Goal: Transaction & Acquisition: Book appointment/travel/reservation

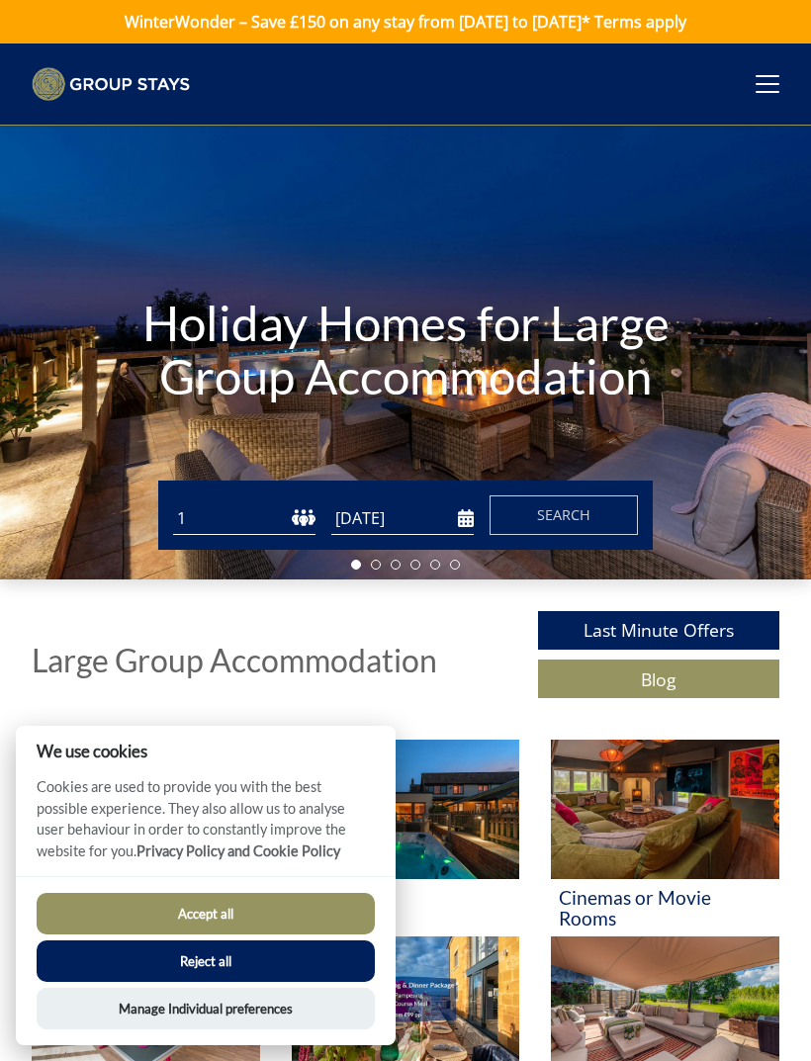
click at [417, 514] on input "[DATE]" at bounding box center [402, 518] width 142 height 33
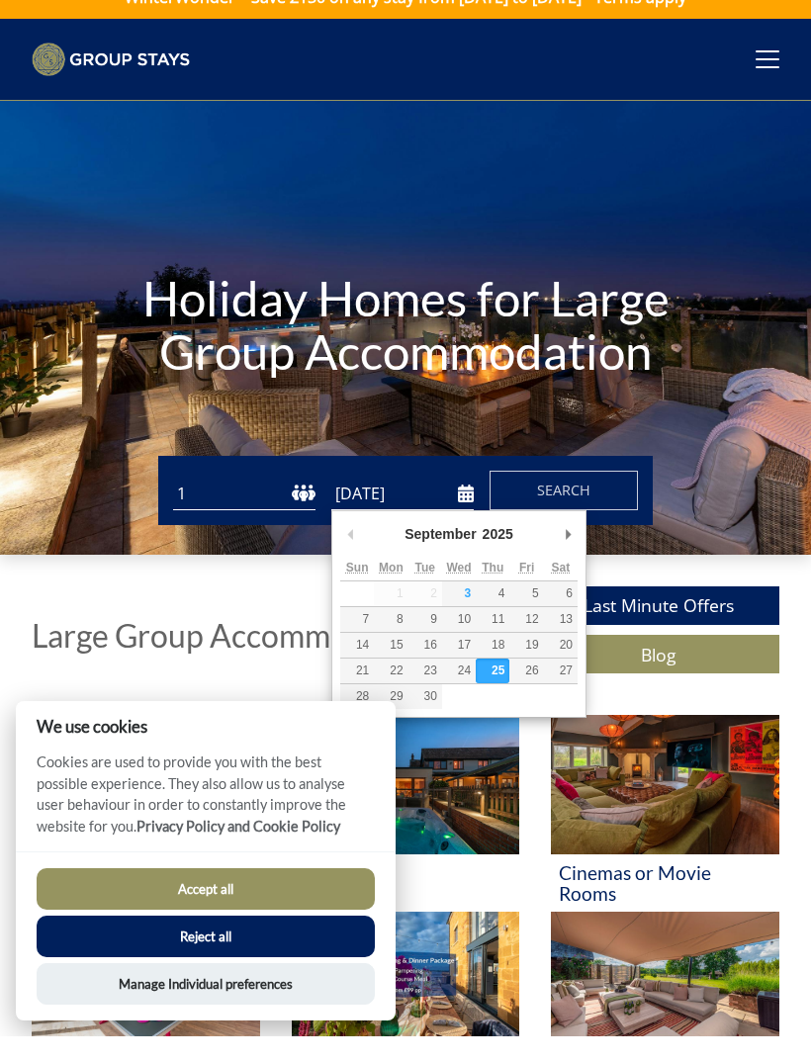
scroll to position [25, 0]
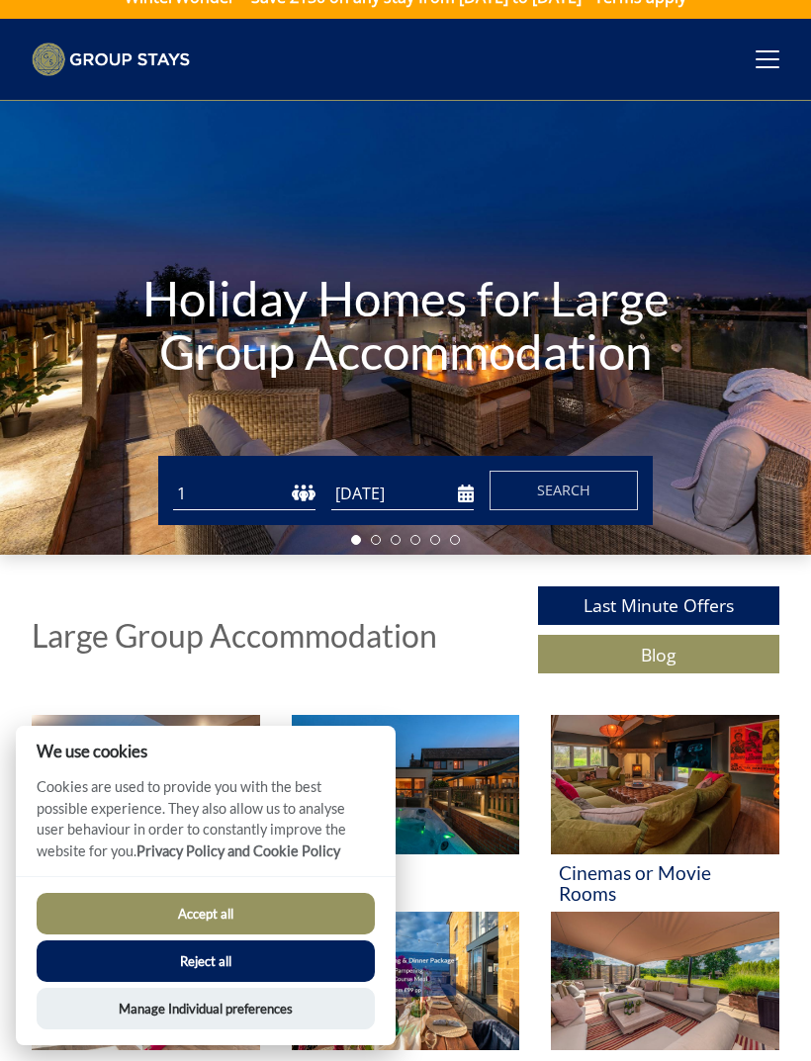
click at [443, 492] on input "[DATE]" at bounding box center [402, 494] width 142 height 33
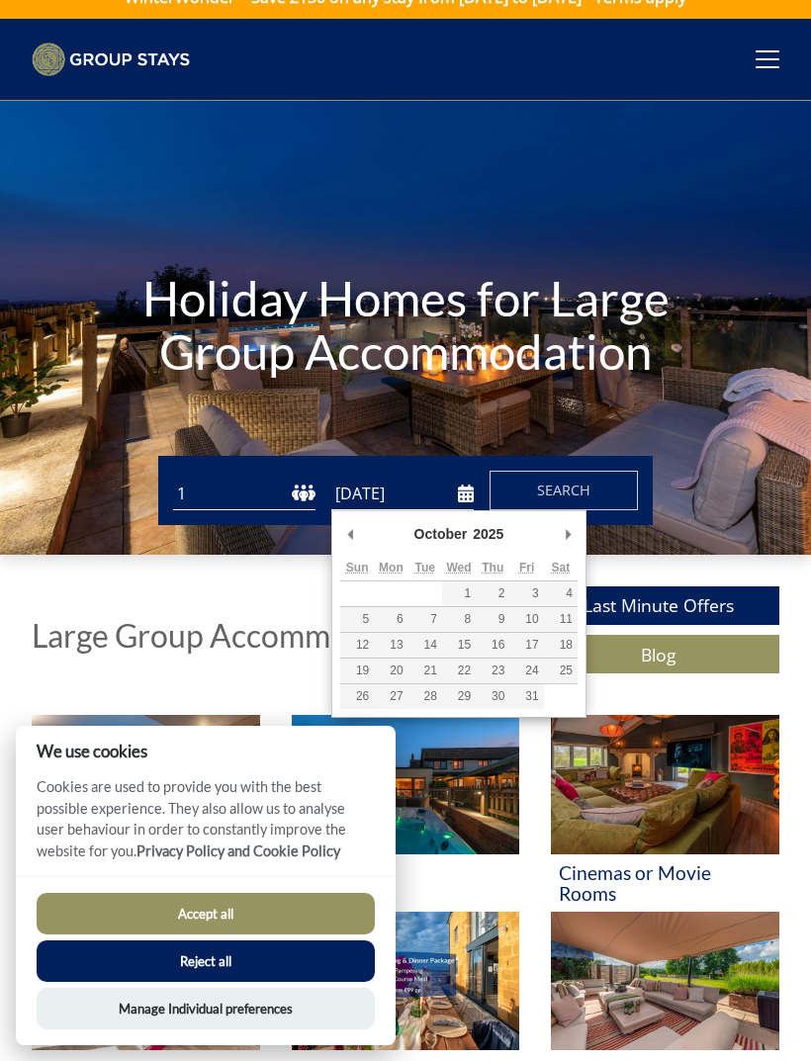
type input "[DATE]"
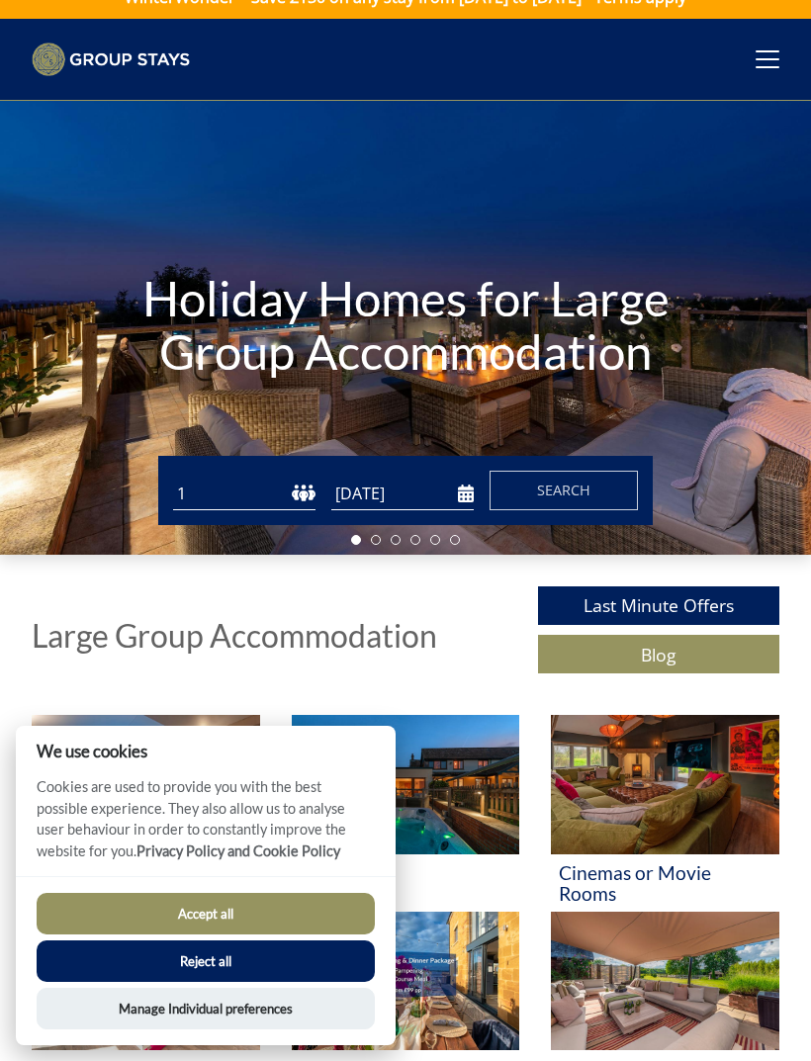
click at [276, 496] on select "1 2 3 4 5 6 7 8 9 10 11 12 13 14 15 16 17 18 19 20 21 22 23 24 25 26 27 28 29 3…" at bounding box center [244, 494] width 142 height 33
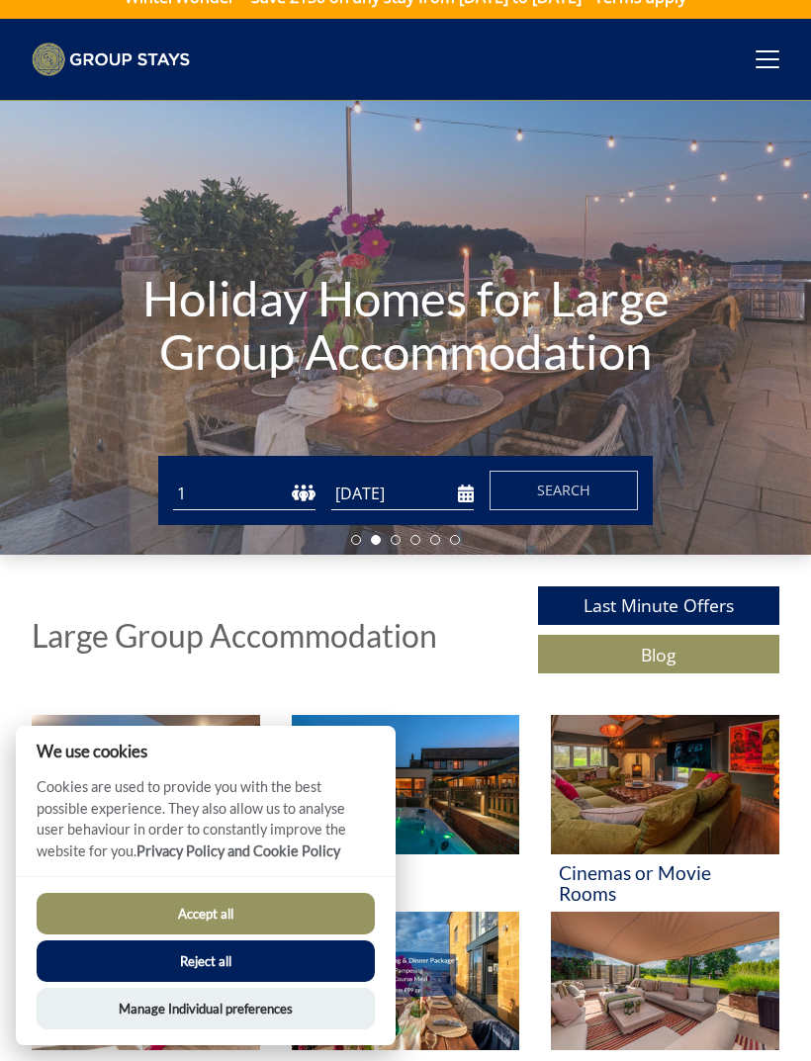
select select "8"
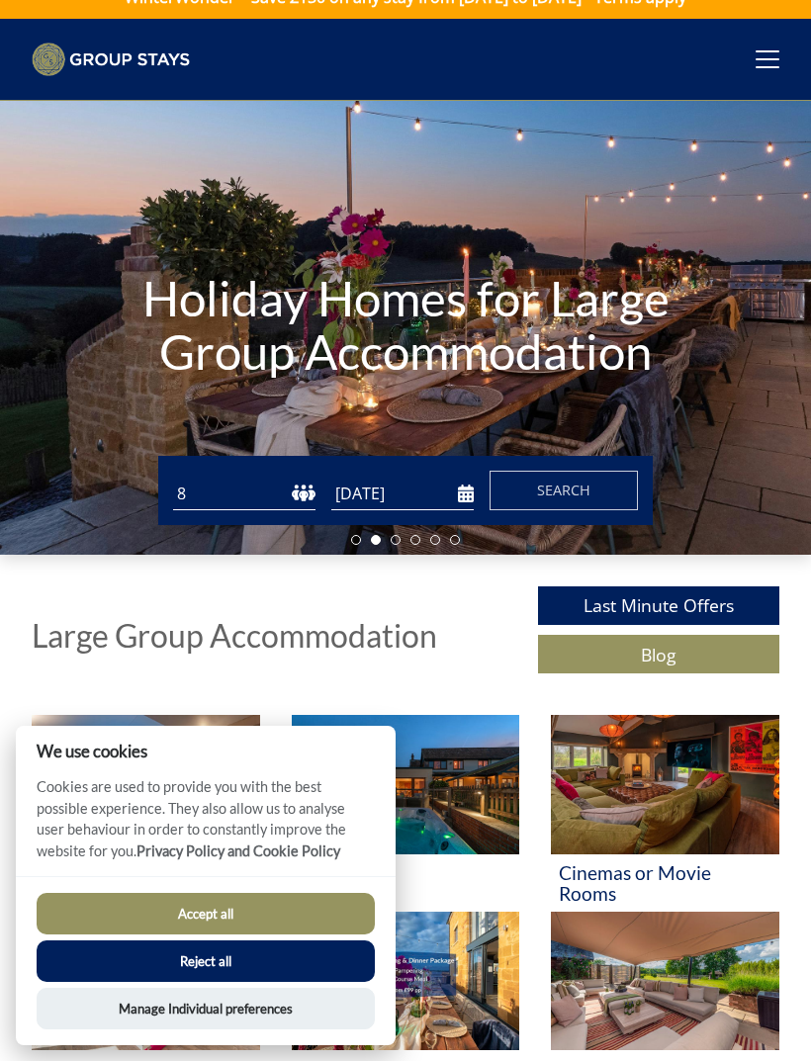
click at [595, 494] on button "Search" at bounding box center [563, 491] width 148 height 40
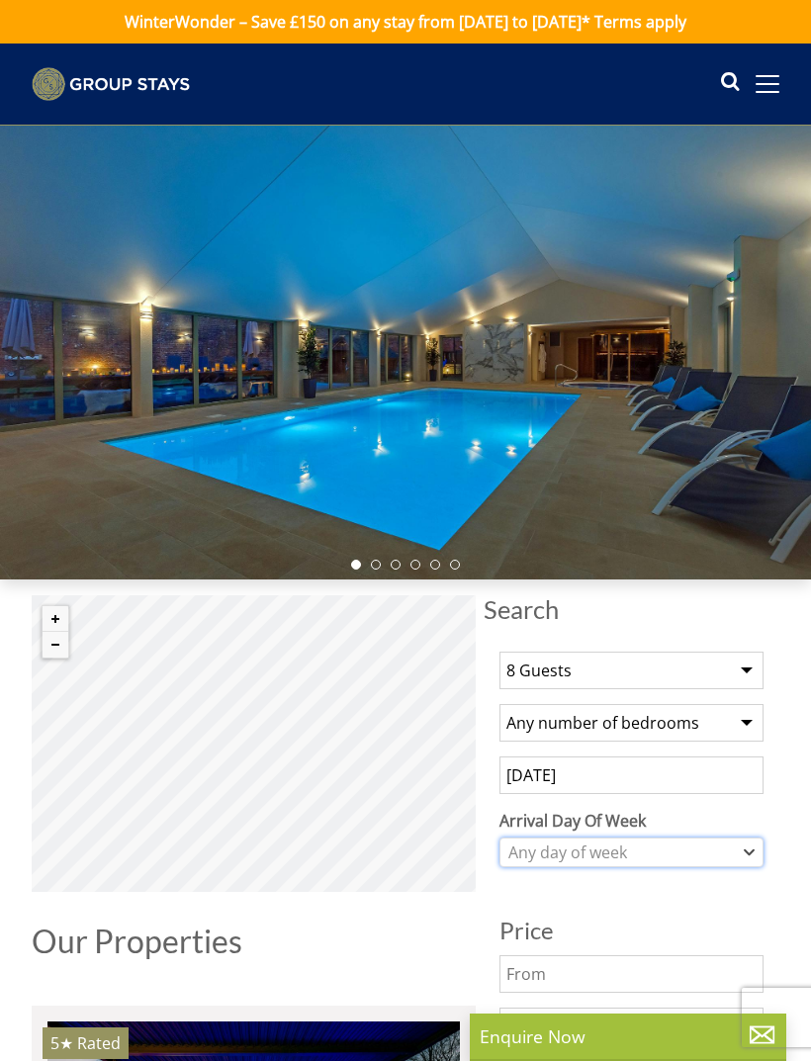
click at [737, 851] on div "Any day of week" at bounding box center [620, 852] width 235 height 22
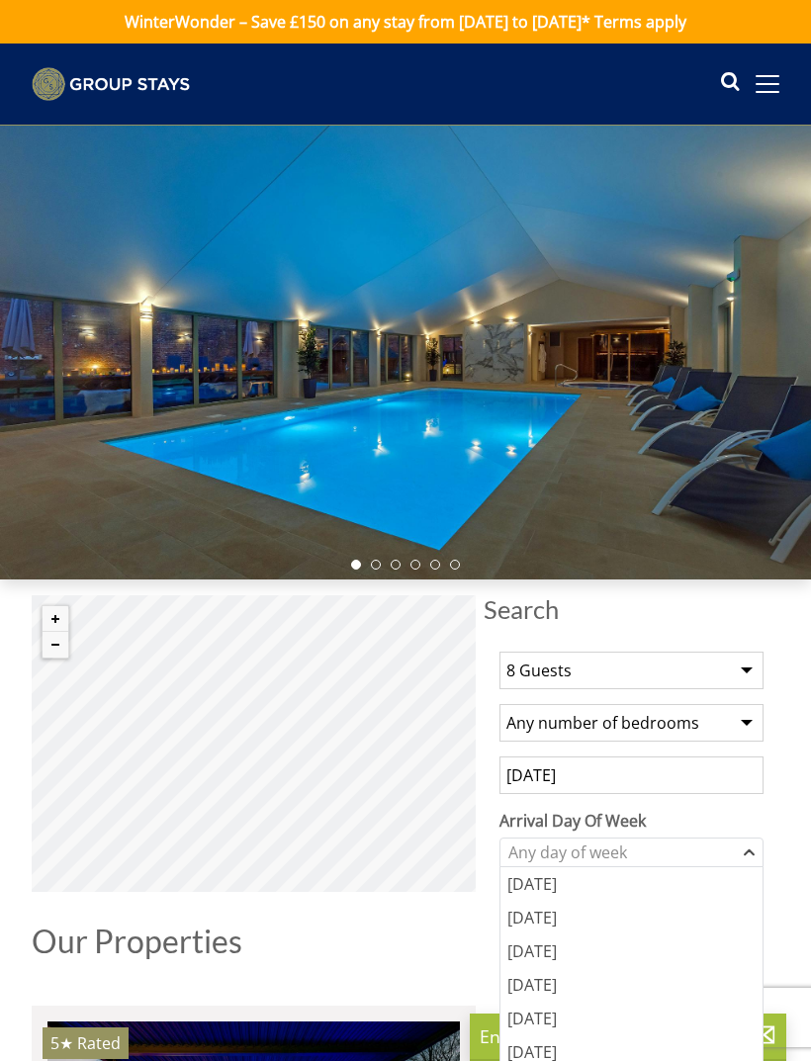
click at [620, 1008] on div "[DATE]" at bounding box center [631, 1019] width 262 height 34
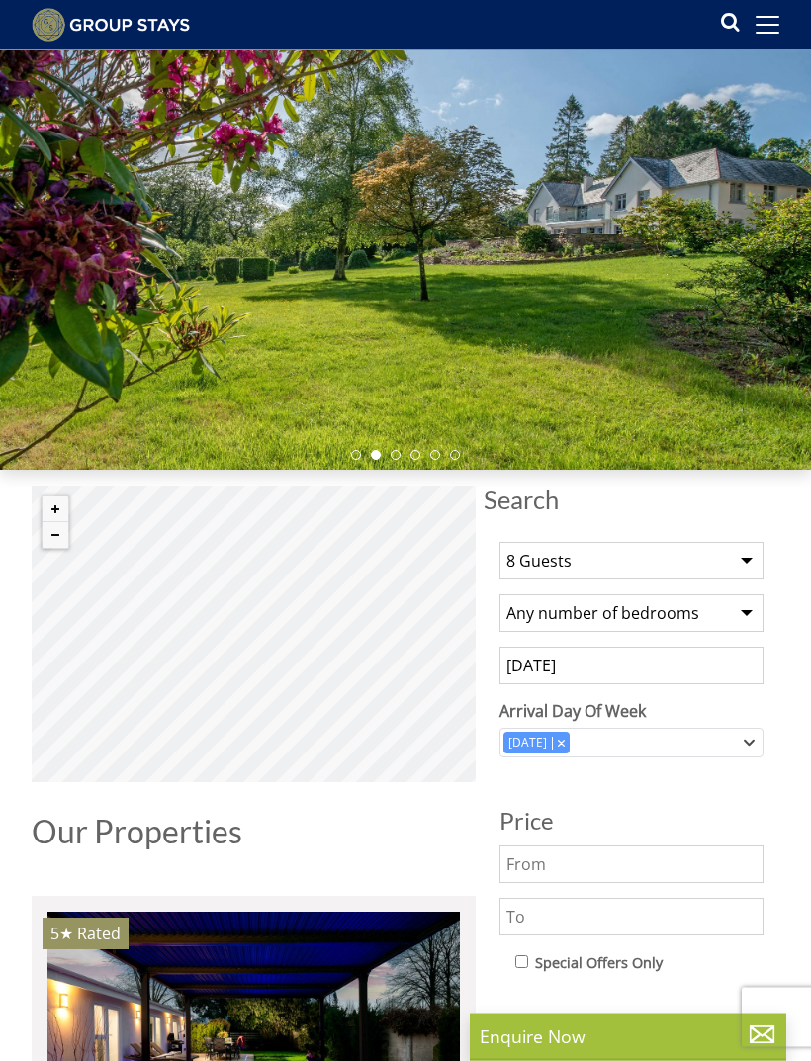
scroll to position [91, 0]
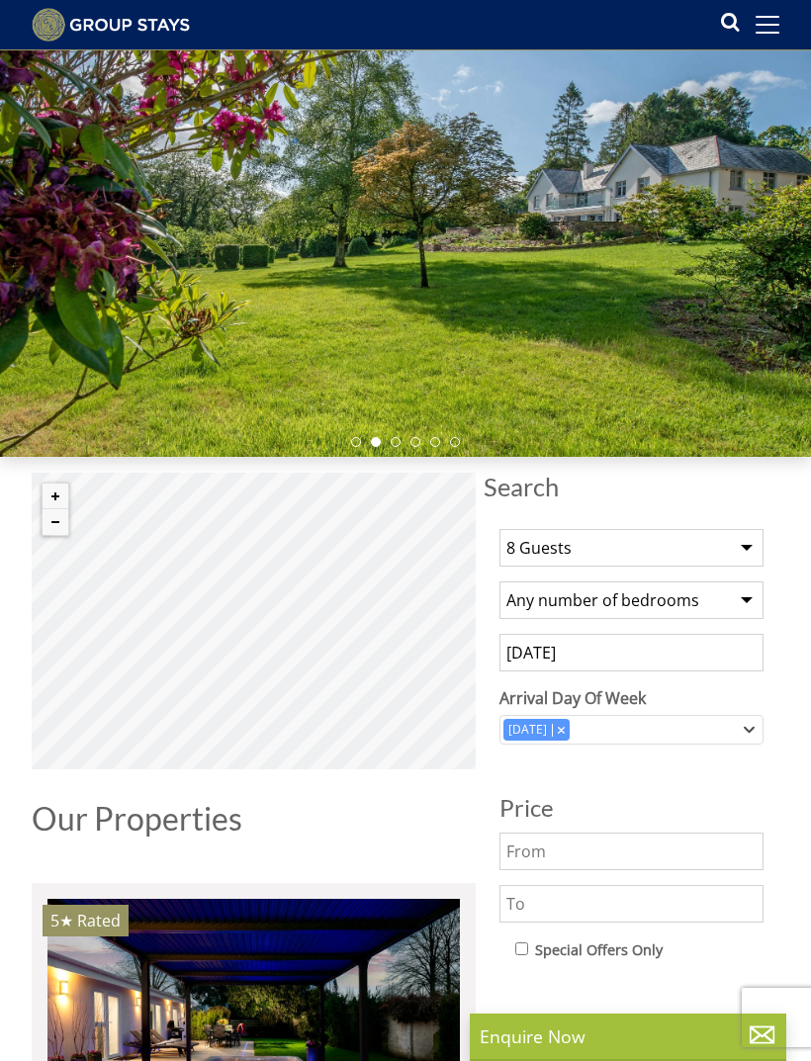
click at [691, 851] on input "text" at bounding box center [631, 851] width 264 height 38
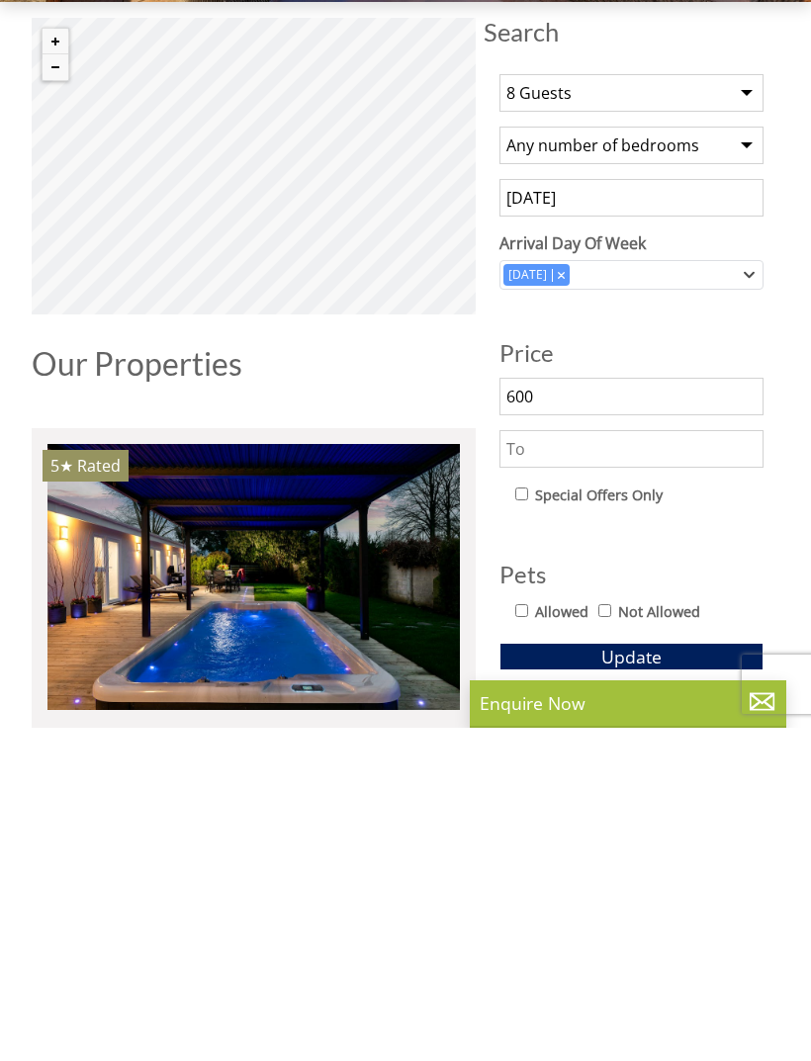
type input "600"
click at [706, 763] on input "text" at bounding box center [631, 782] width 264 height 38
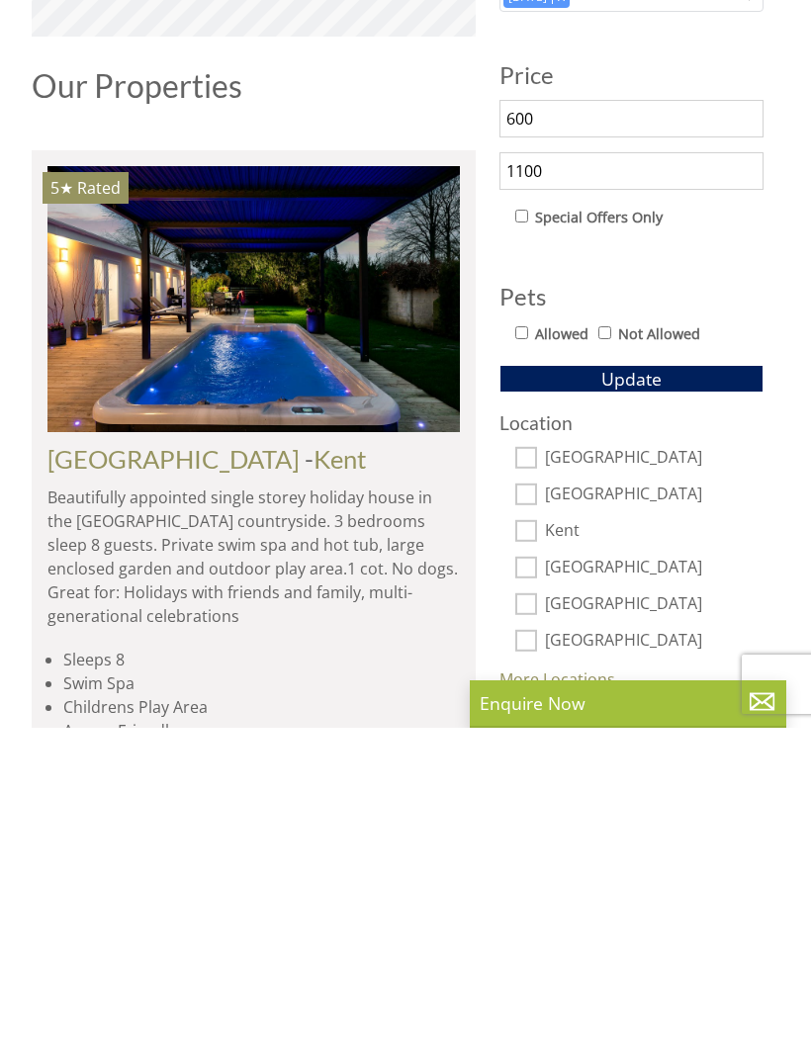
scroll to position [492, 0]
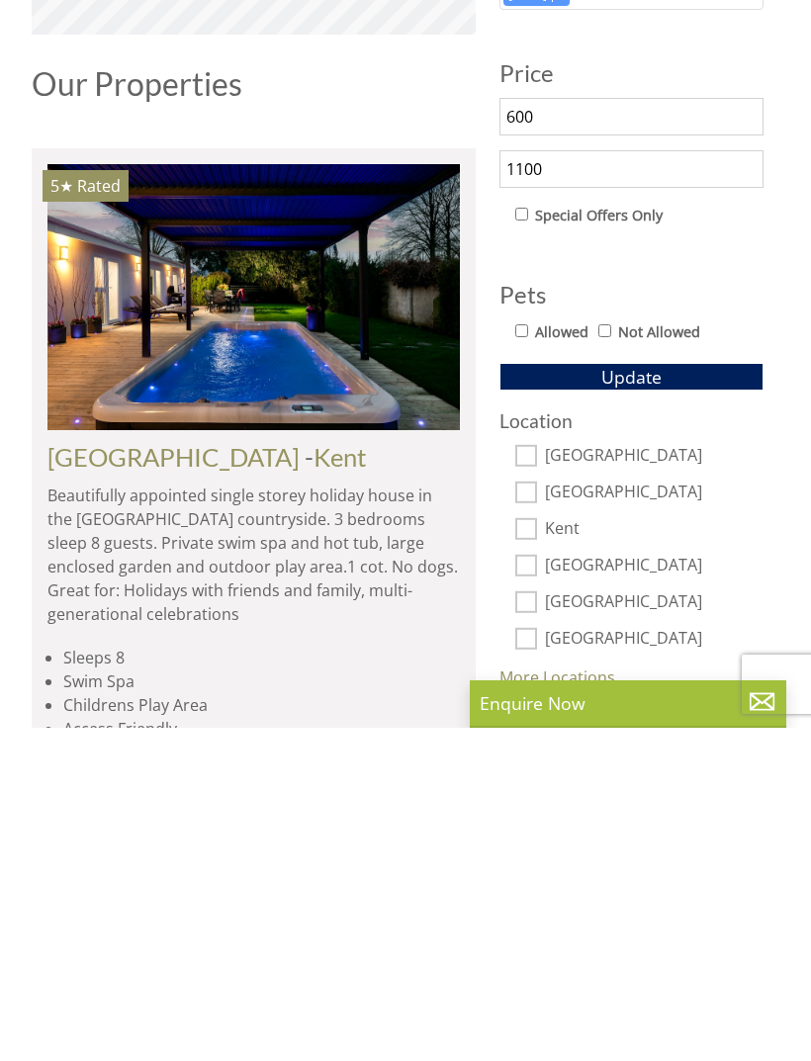
type input "1100"
click at [595, 1000] on link "More Locations..." at bounding box center [563, 1011] width 128 height 22
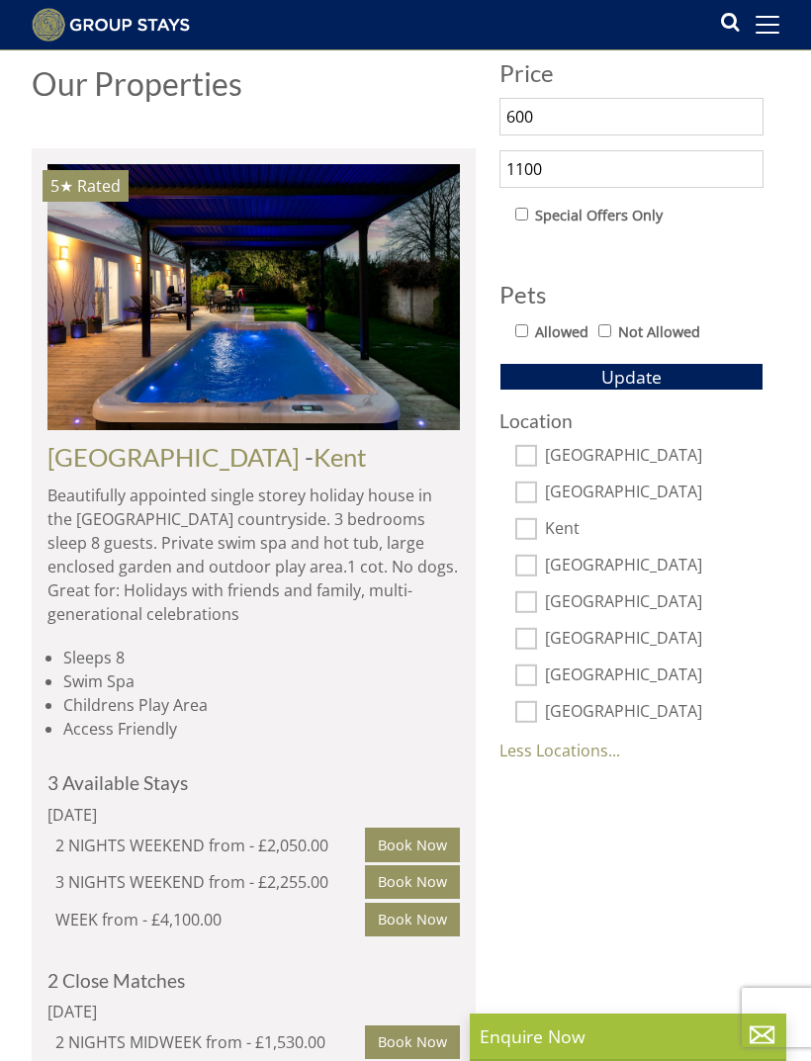
click at [546, 495] on label "[GEOGRAPHIC_DATA]" at bounding box center [654, 493] width 219 height 22
click at [537, 495] on input "[GEOGRAPHIC_DATA]" at bounding box center [526, 492] width 22 height 22
checkbox input "true"
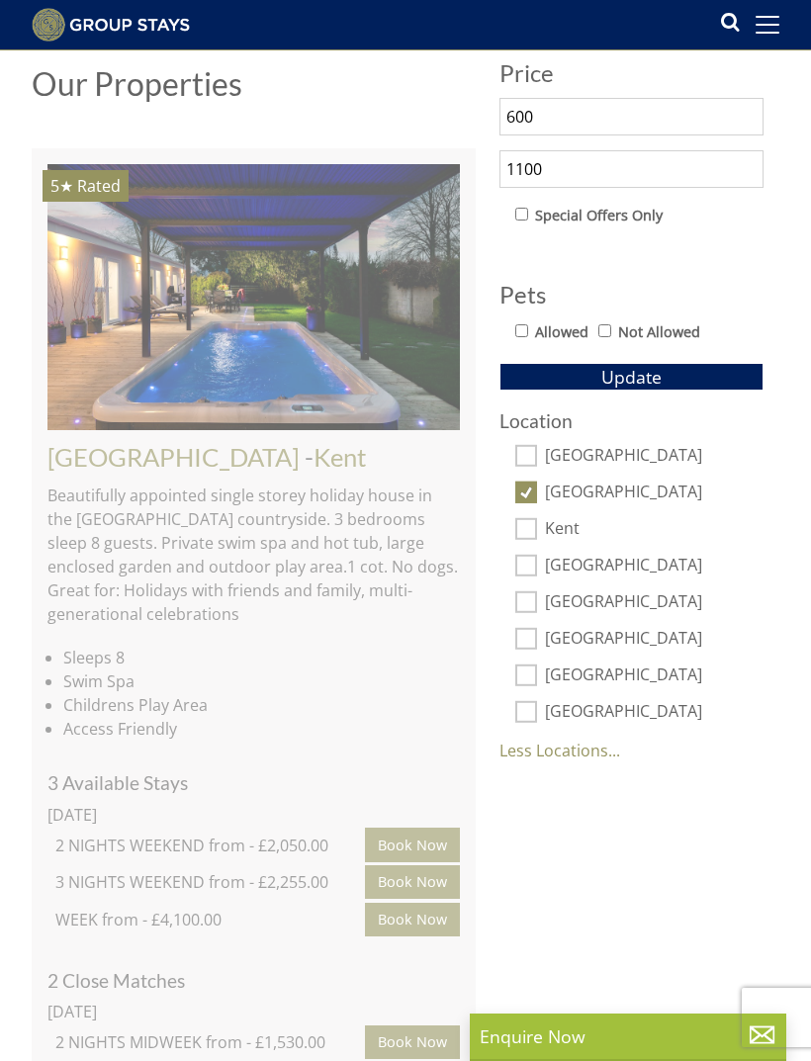
click at [533, 460] on input "[GEOGRAPHIC_DATA]" at bounding box center [526, 456] width 22 height 22
checkbox input "true"
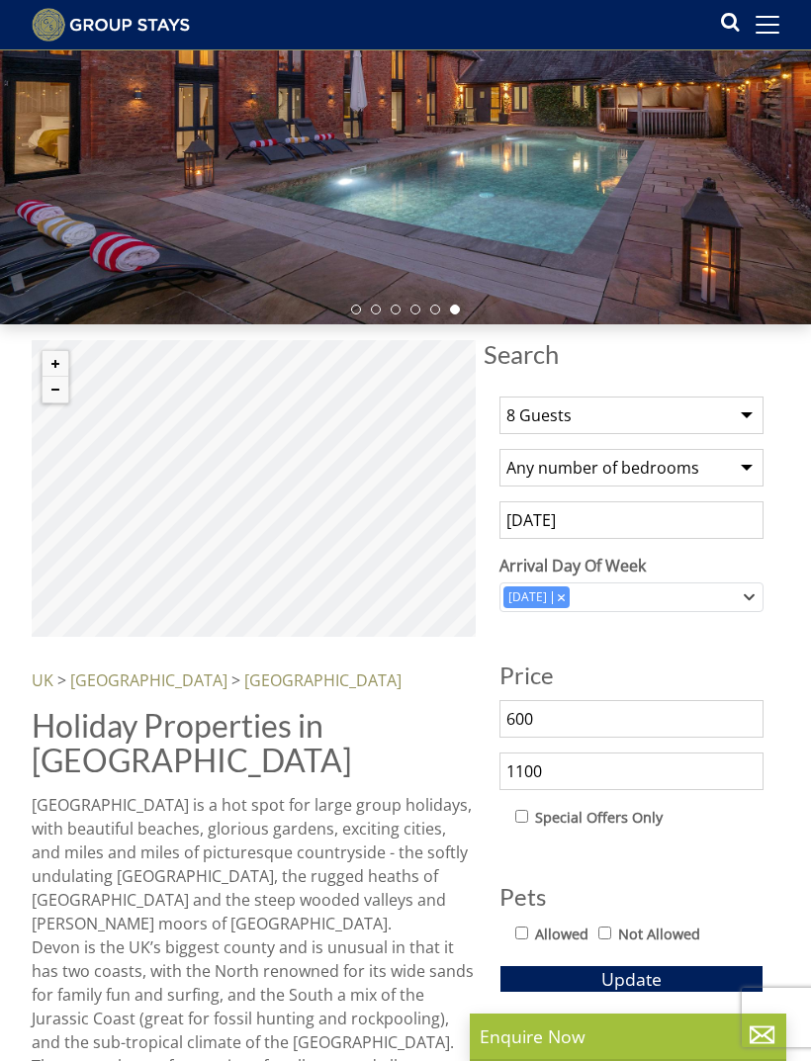
scroll to position [220, 0]
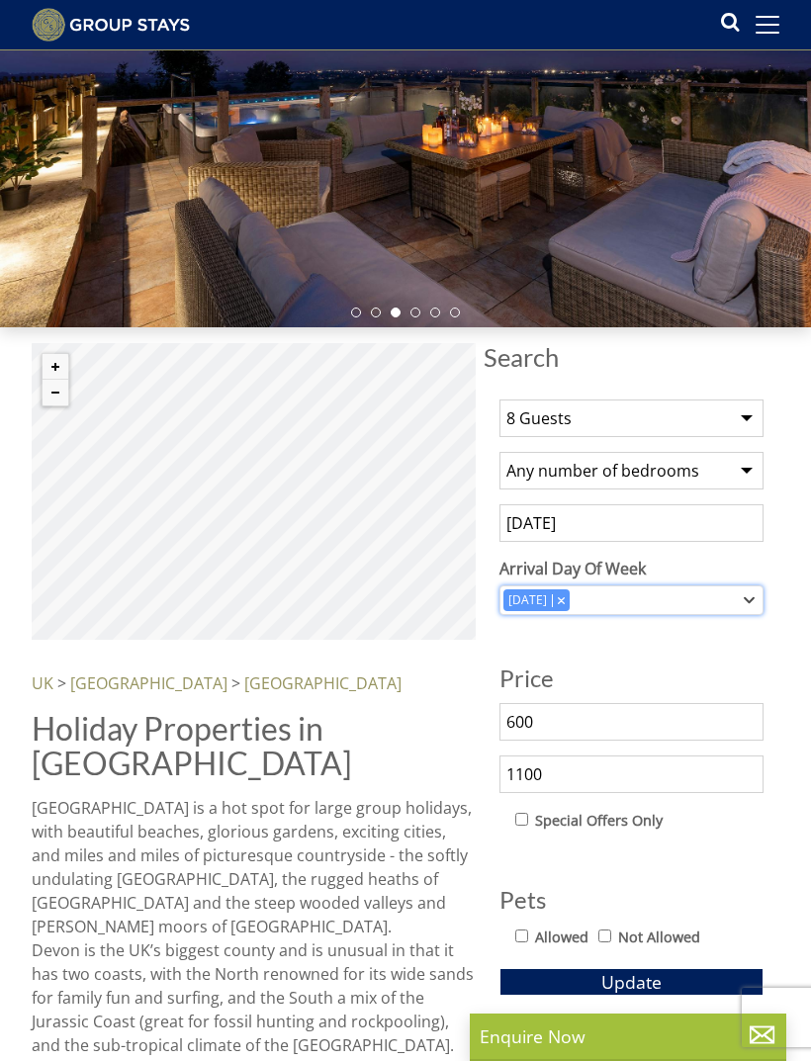
click at [749, 601] on icon "Combobox" at bounding box center [748, 600] width 9 height 4
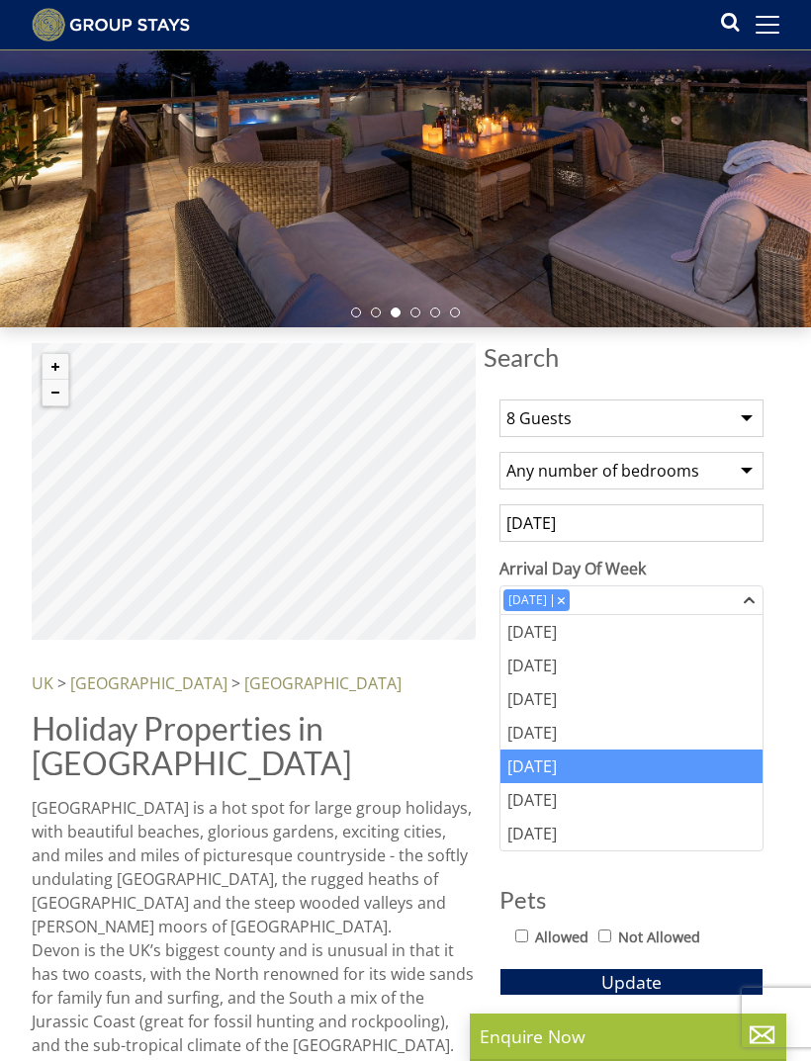
click at [798, 715] on div "Search Search 1 Guest 2 Guests 3 Guests 4 Guests 5 Guests 6 Guests 7 Guests 8 G…" at bounding box center [405, 1009] width 811 height 1364
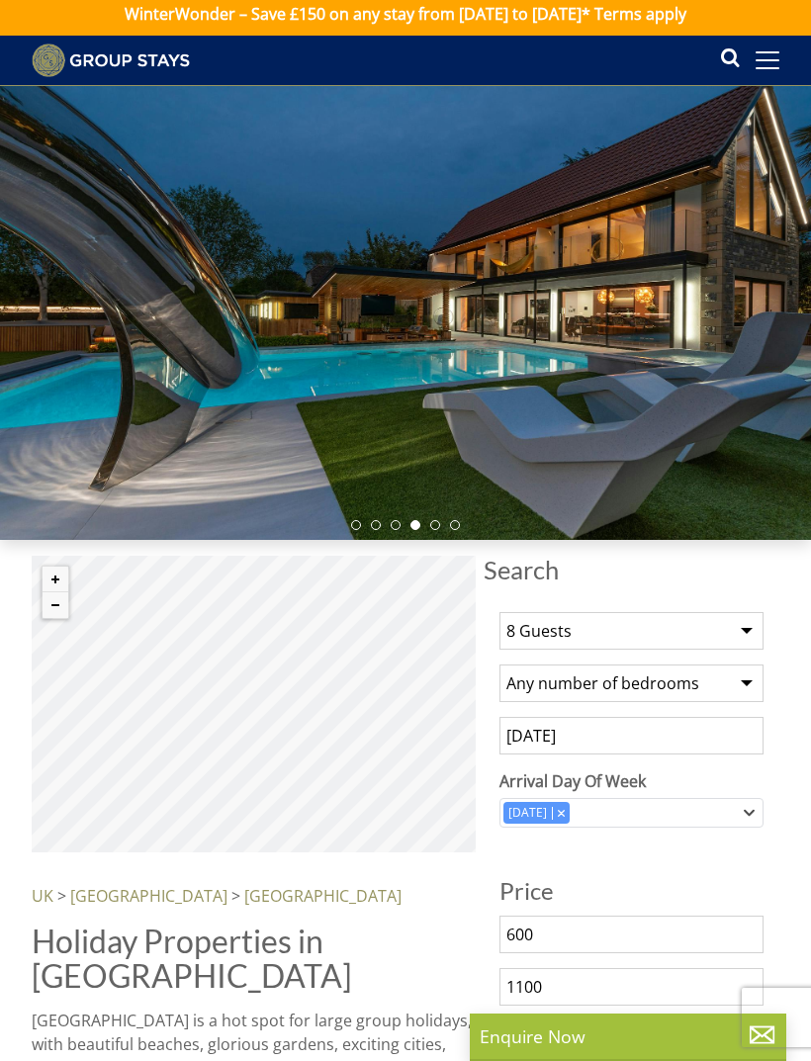
scroll to position [0, 0]
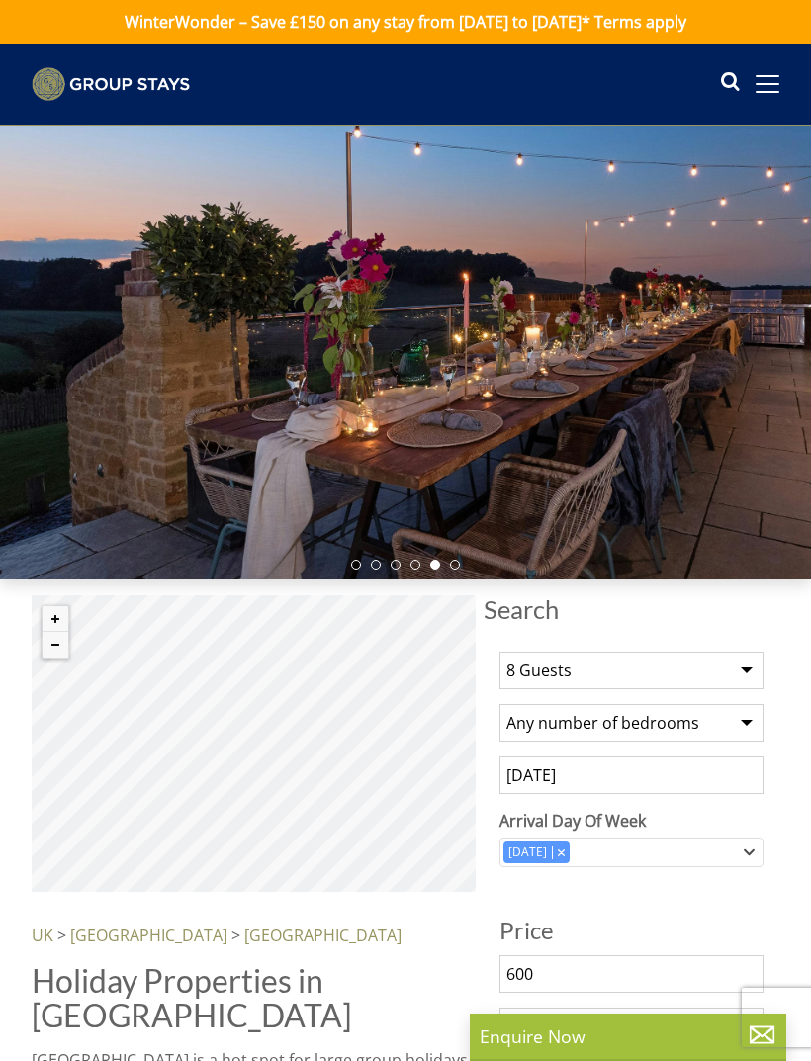
select select "8"
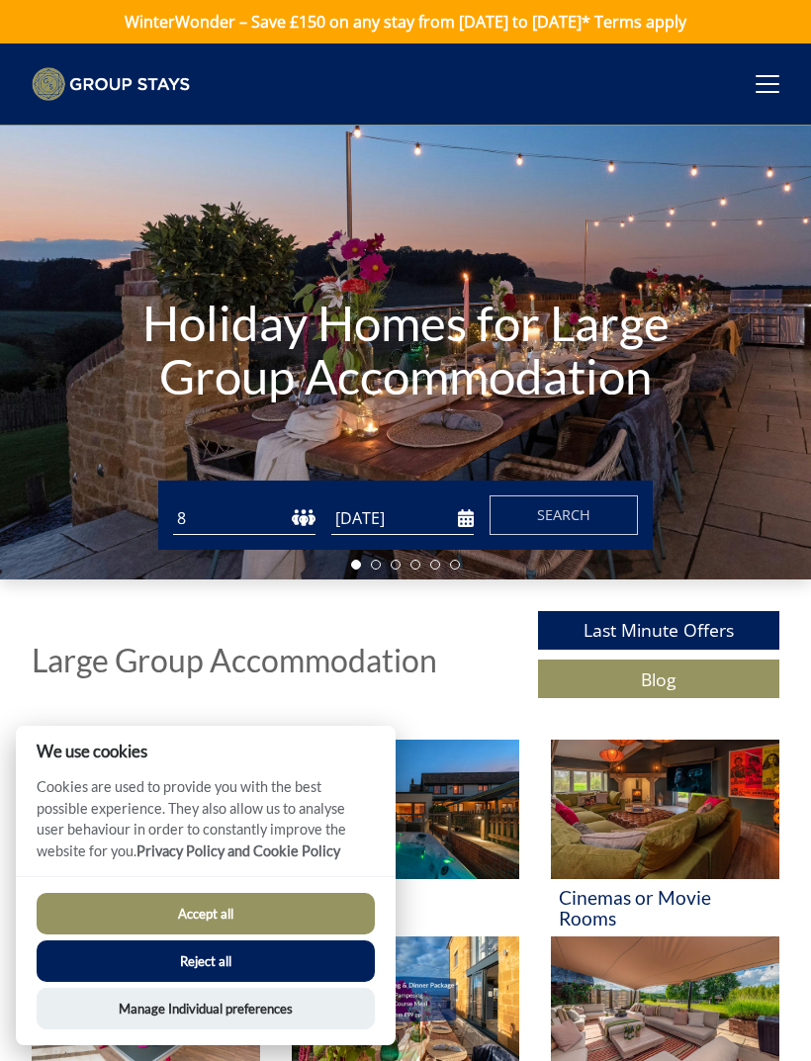
scroll to position [0, 4653]
